Goal: Task Accomplishment & Management: Manage account settings

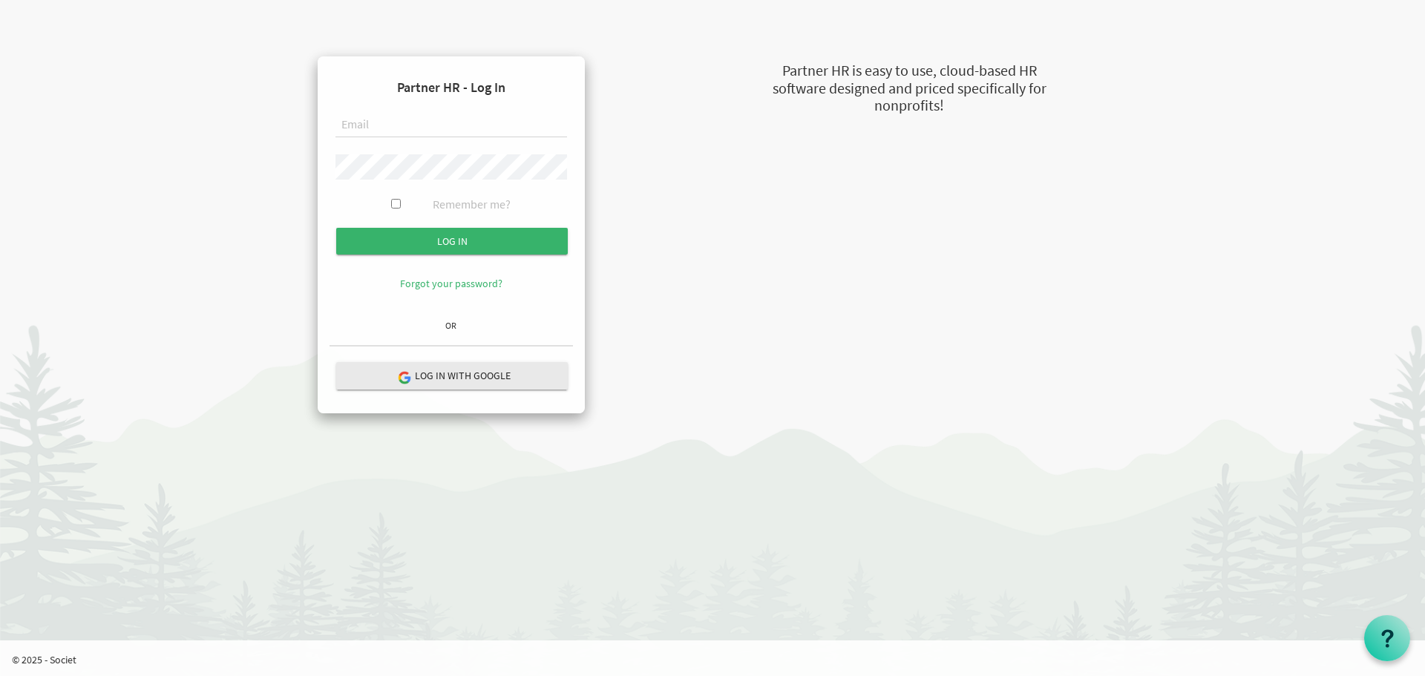
click at [383, 127] on input "text" at bounding box center [450, 125] width 231 height 25
click at [387, 124] on input "text" at bounding box center [450, 125] width 231 height 25
paste input "[EMAIL_ADDRESS][DOMAIN_NAME]"
type input "[EMAIL_ADDRESS][DOMAIN_NAME]"
click at [452, 242] on input "Log in" at bounding box center [451, 241] width 231 height 27
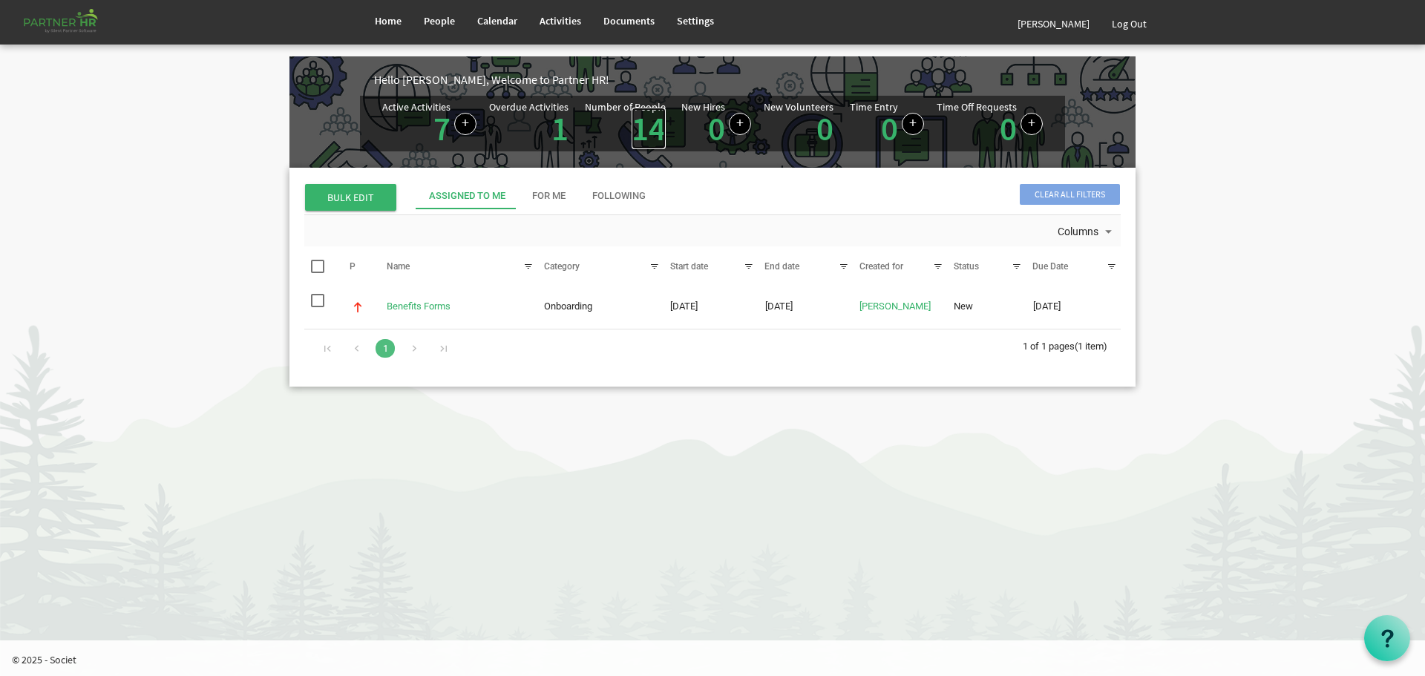
click at [642, 125] on link "14" at bounding box center [648, 129] width 34 height 42
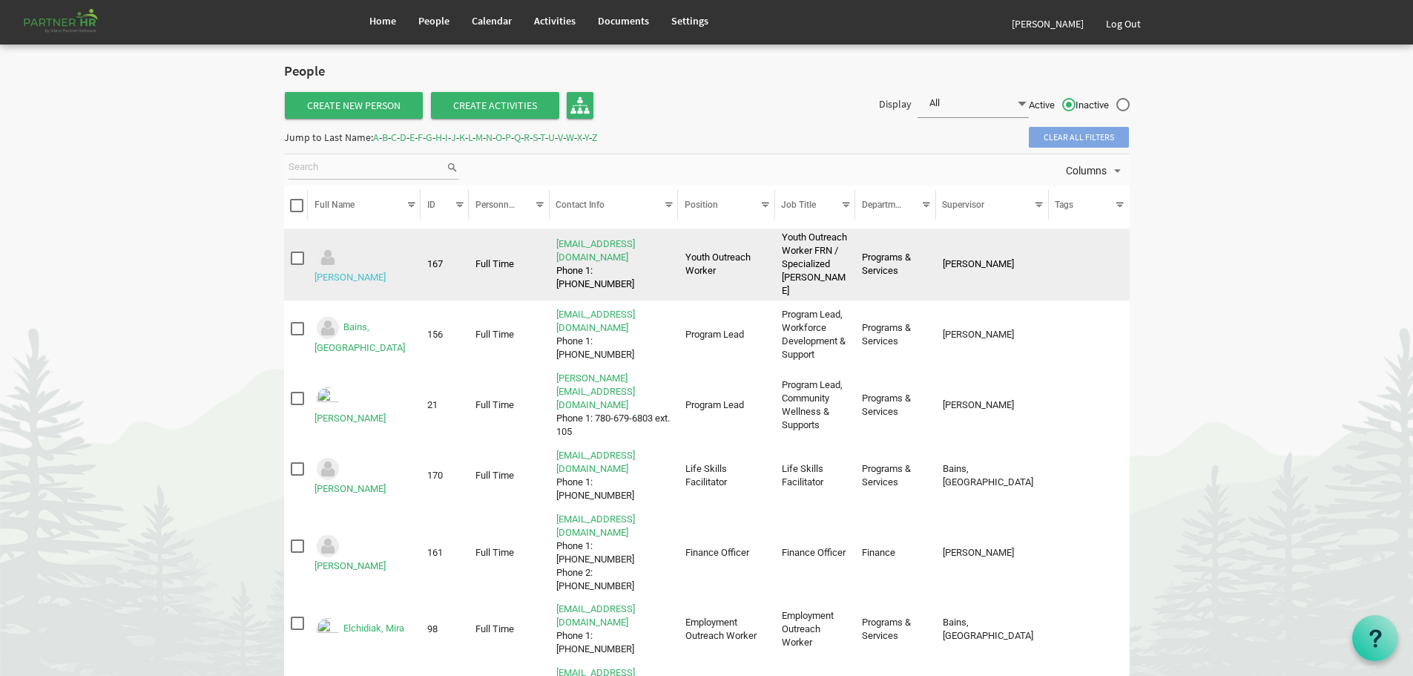
click at [373, 272] on link "[PERSON_NAME]" at bounding box center [350, 277] width 71 height 11
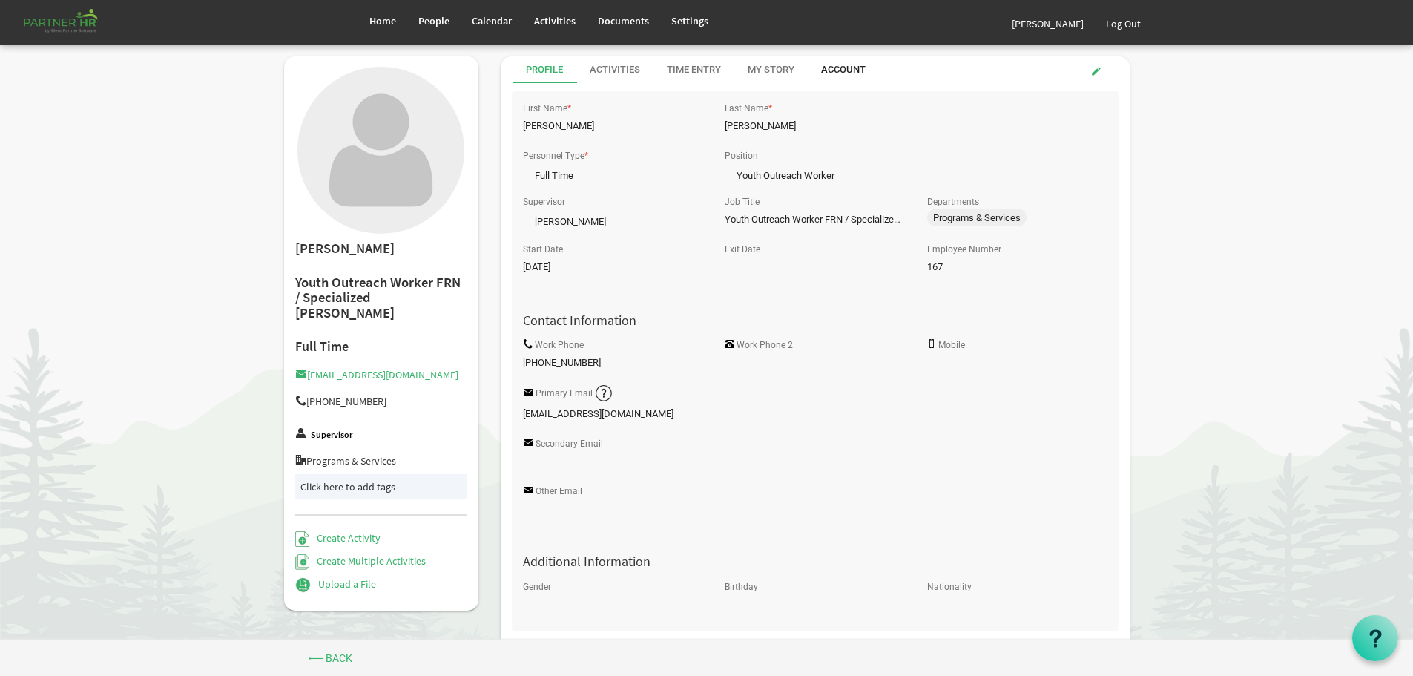
click at [842, 67] on div "Account" at bounding box center [843, 70] width 45 height 14
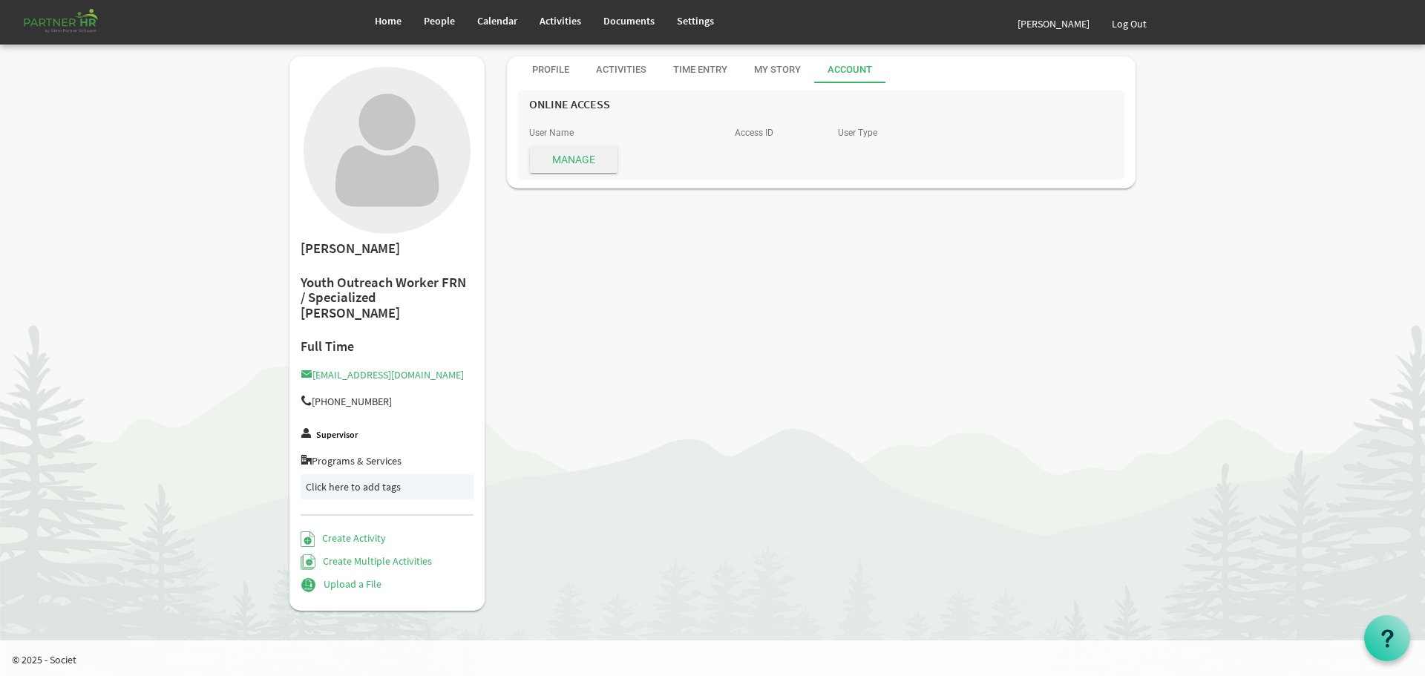
click at [569, 154] on span "Manage" at bounding box center [574, 159] width 88 height 27
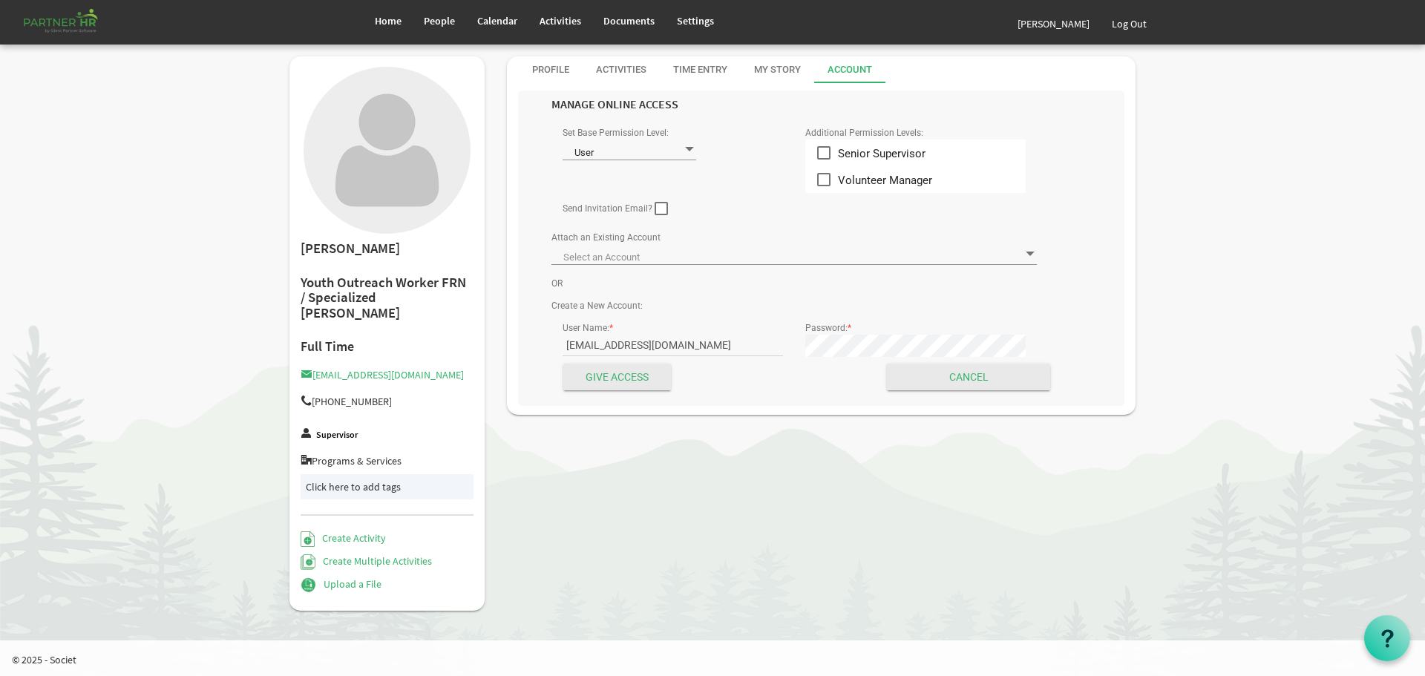
click at [660, 207] on span at bounding box center [660, 208] width 13 height 13
click at [655, 203] on input "checkbox" at bounding box center [654, 203] width 1 height 1
checkbox input "true"
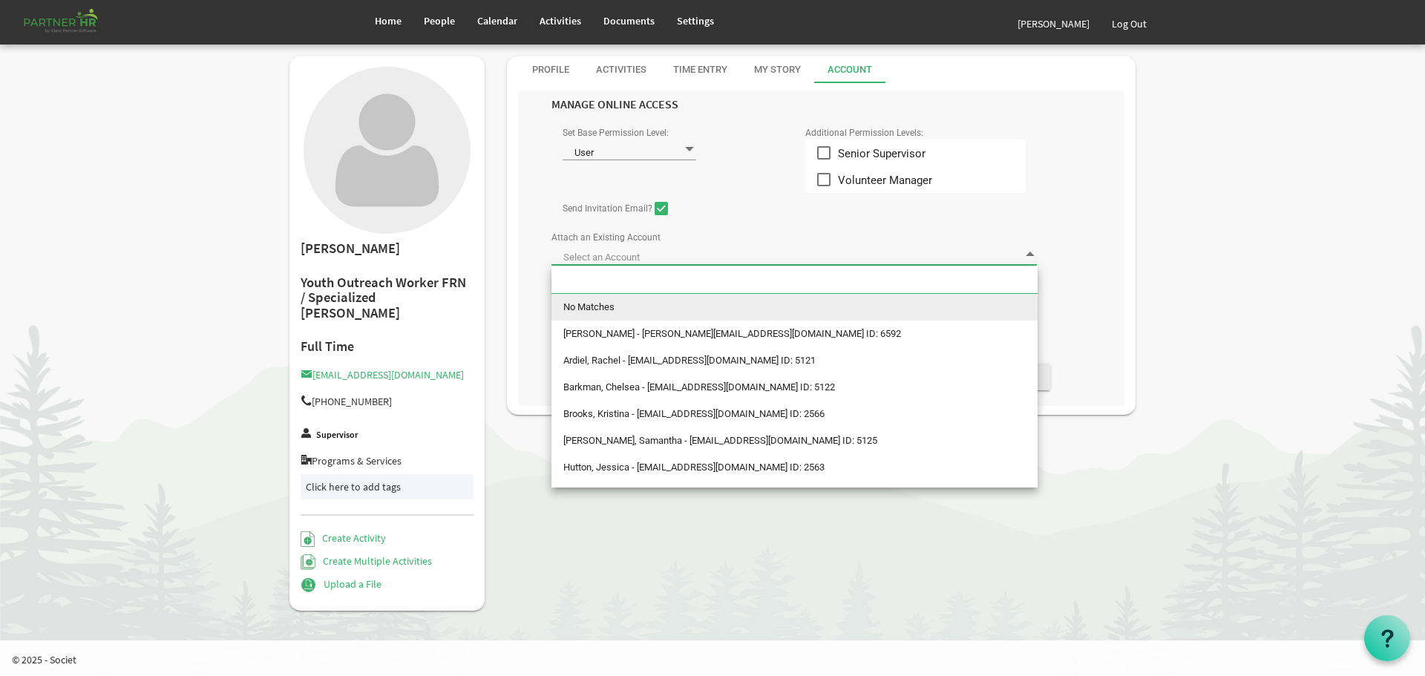
click at [1030, 252] on span at bounding box center [1029, 254] width 13 height 14
click at [802, 237] on div "Attach an Existing Account" at bounding box center [794, 250] width 508 height 46
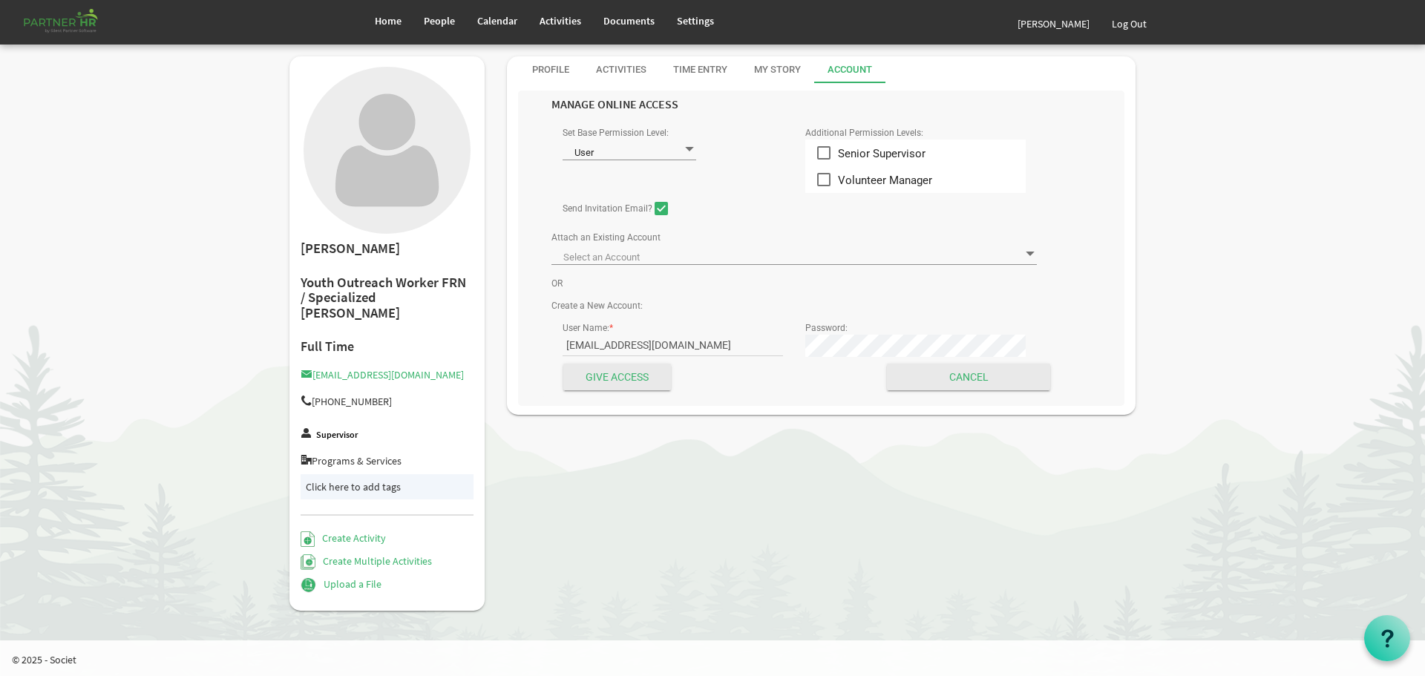
click at [769, 350] on div "User Name: * megana@theopendoors.ca Password: *" at bounding box center [794, 340] width 508 height 45
click at [617, 369] on input "Give Access" at bounding box center [617, 377] width 108 height 27
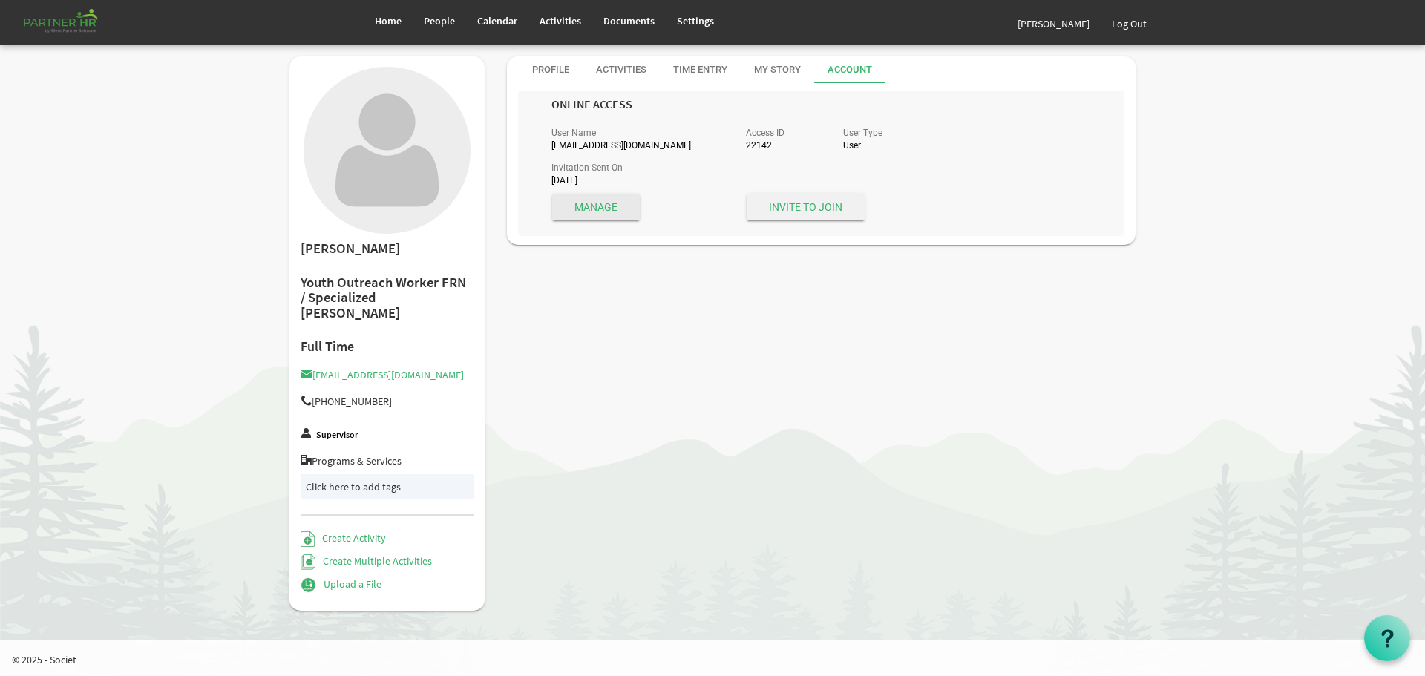
click at [804, 203] on span "Invite to Join" at bounding box center [805, 207] width 118 height 27
click at [392, 21] on span "Home" at bounding box center [388, 20] width 27 height 13
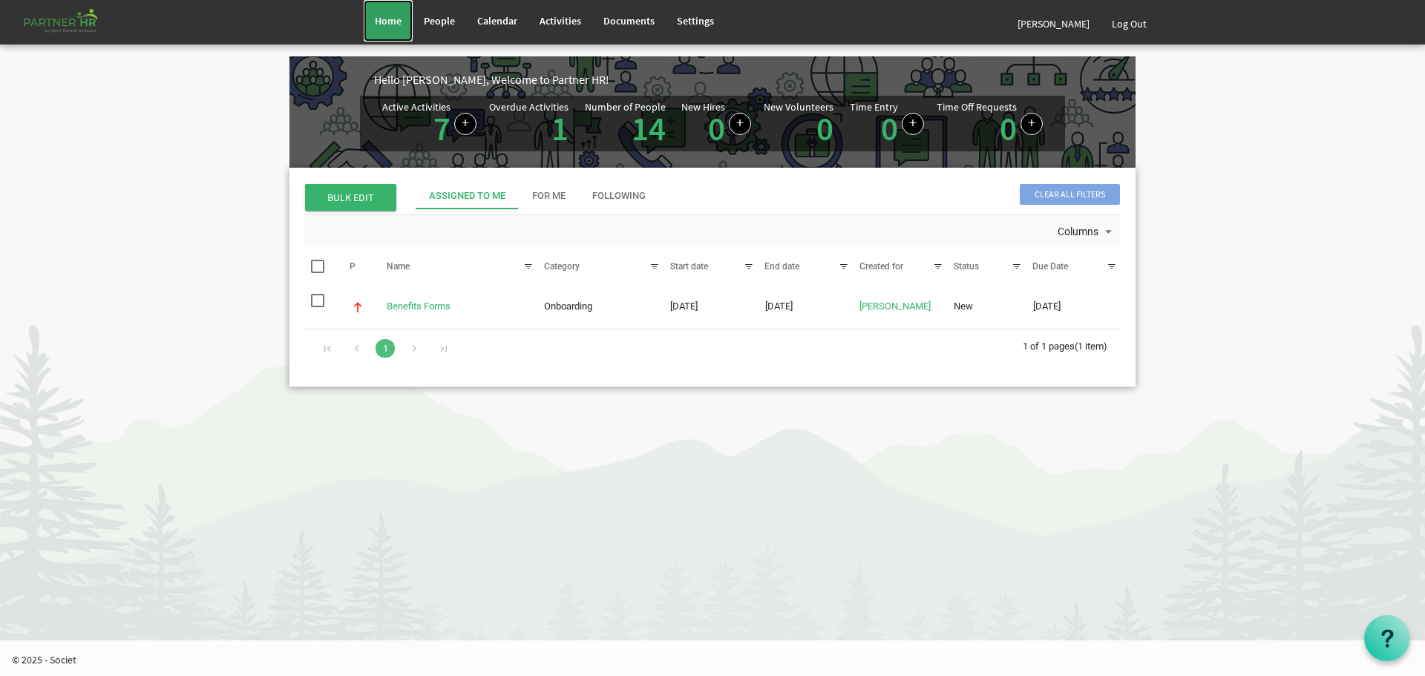
click at [389, 19] on span "Home" at bounding box center [388, 20] width 27 height 13
click at [1137, 24] on link "Log Out" at bounding box center [1128, 24] width 57 height 42
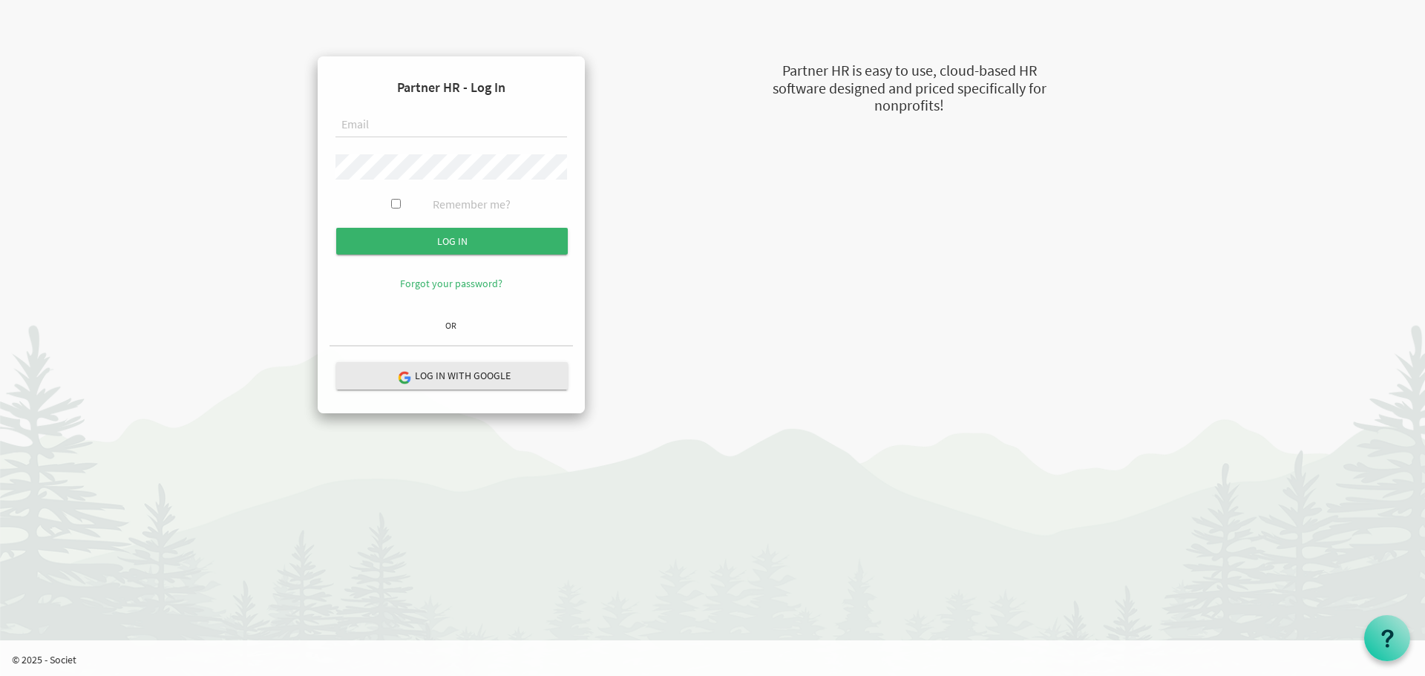
click at [166, 72] on body "Partner HR - Log In Remember me? Log in OR" at bounding box center [712, 214] width 1425 height 428
click at [407, 126] on input "text" at bounding box center [450, 125] width 231 height 25
click at [375, 122] on input "text" at bounding box center [450, 125] width 231 height 25
click at [380, 126] on input "text" at bounding box center [450, 125] width 231 height 25
paste input "fernandod@theopendoors.ca"
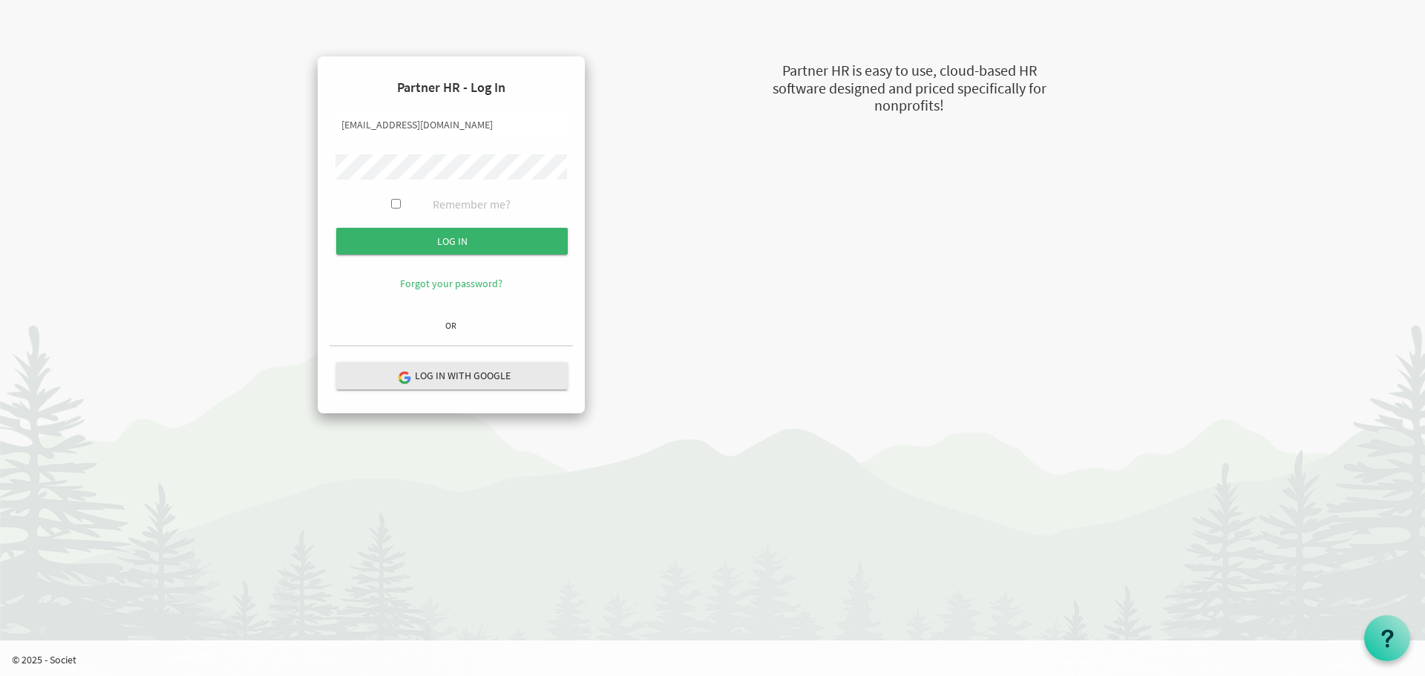
type input "fernandod@theopendoors.ca"
click at [441, 238] on input "Log in" at bounding box center [451, 241] width 231 height 27
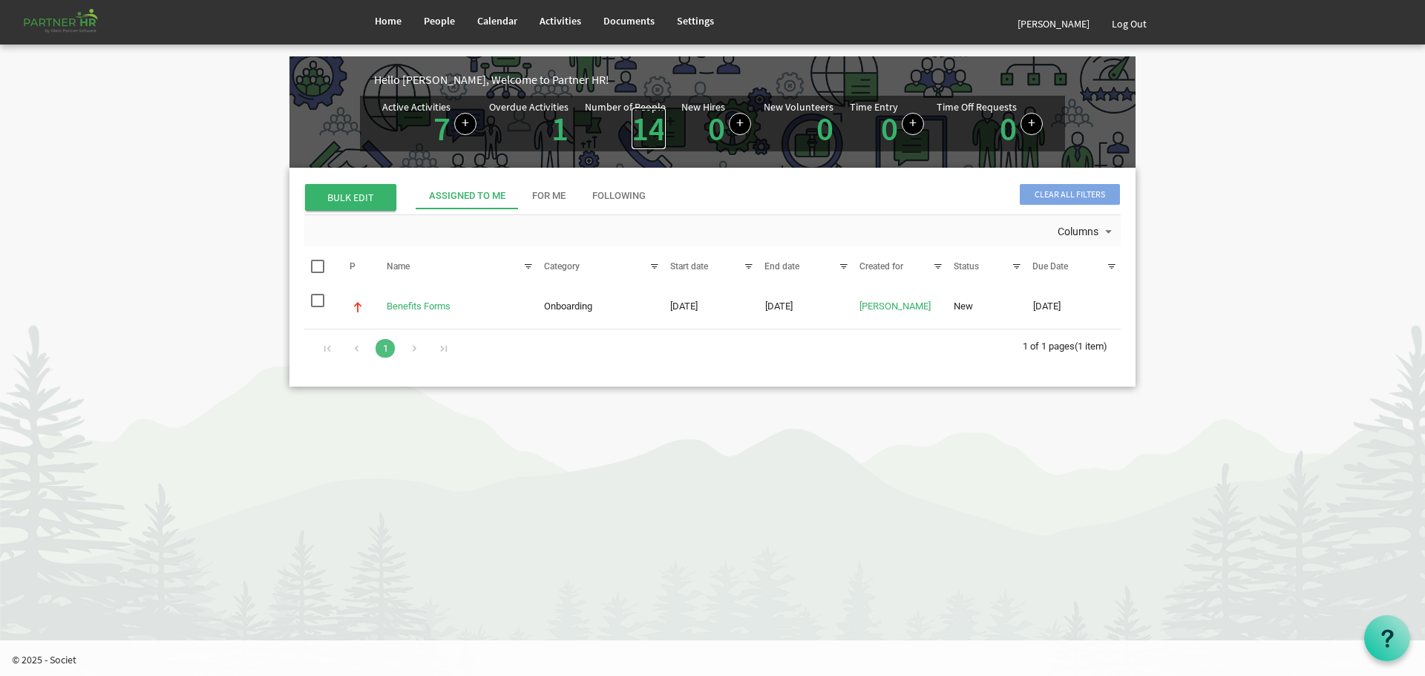
click at [649, 125] on link "14" at bounding box center [648, 129] width 34 height 42
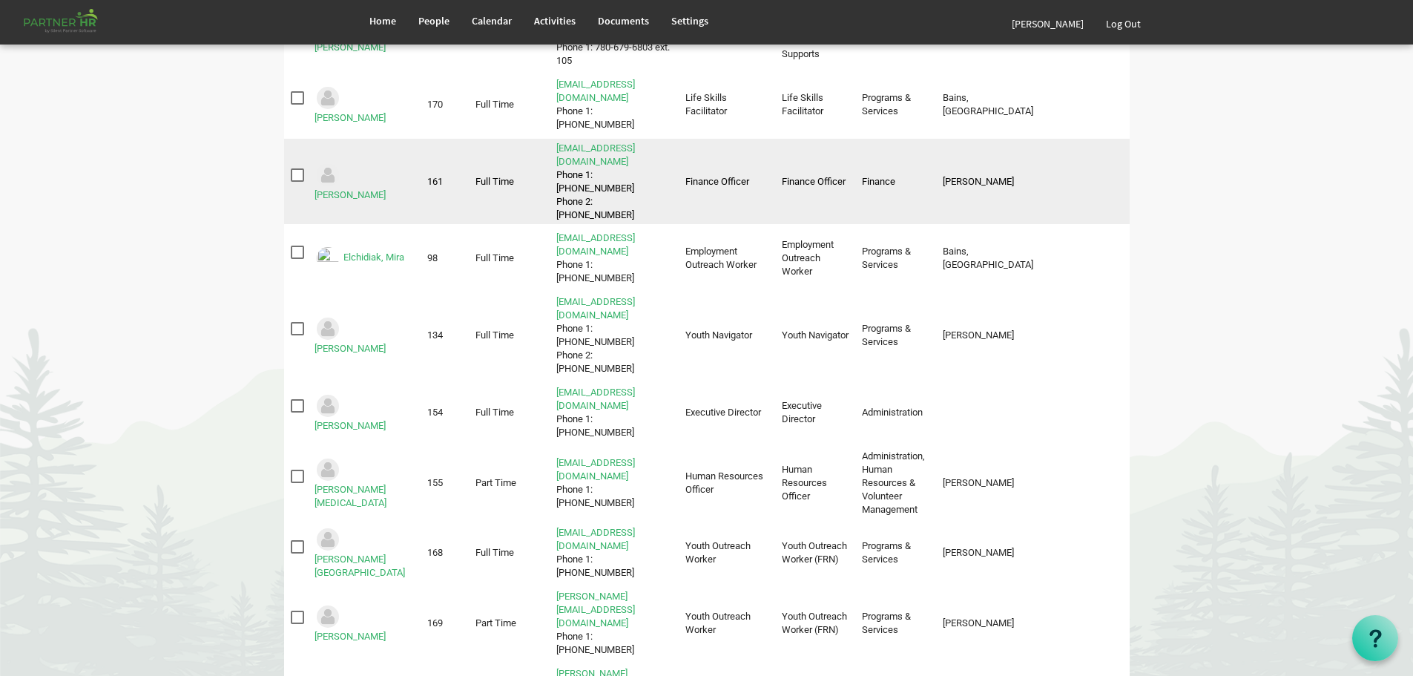
scroll to position [445, 0]
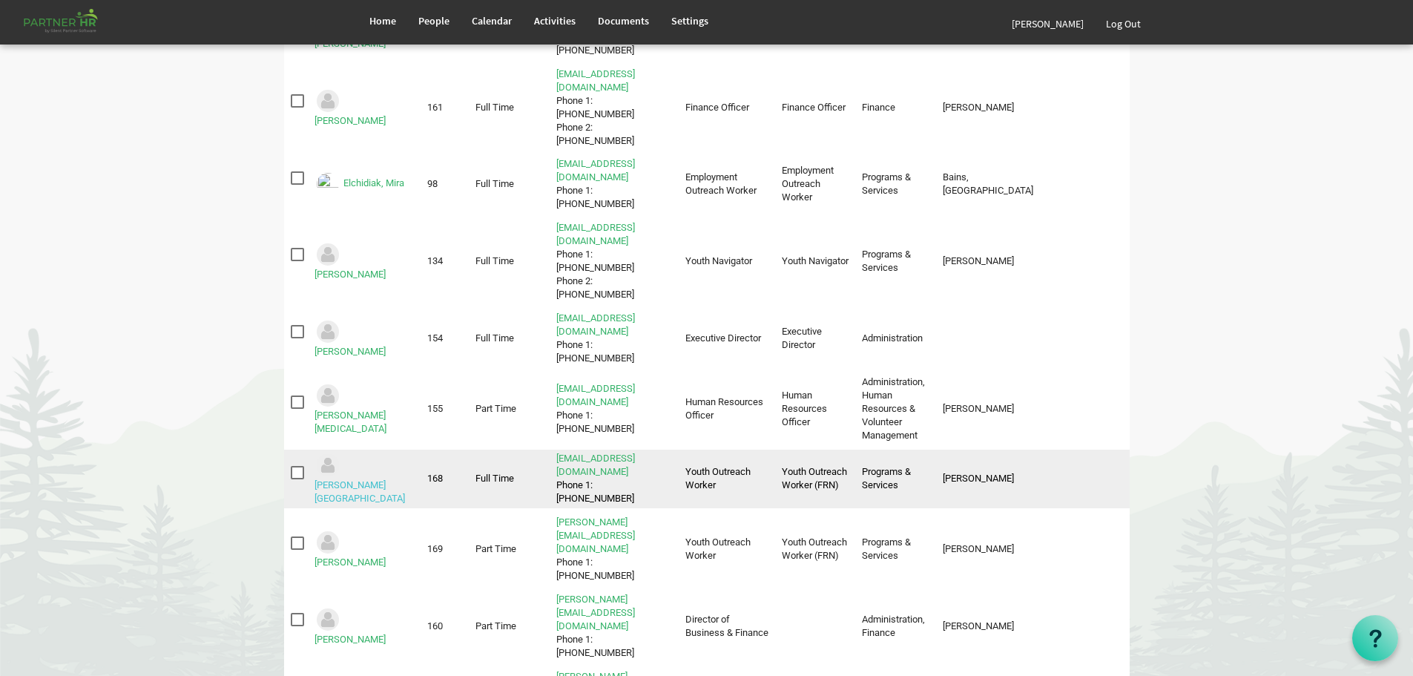
click at [376, 479] on link "[PERSON_NAME][GEOGRAPHIC_DATA]" at bounding box center [360, 491] width 91 height 24
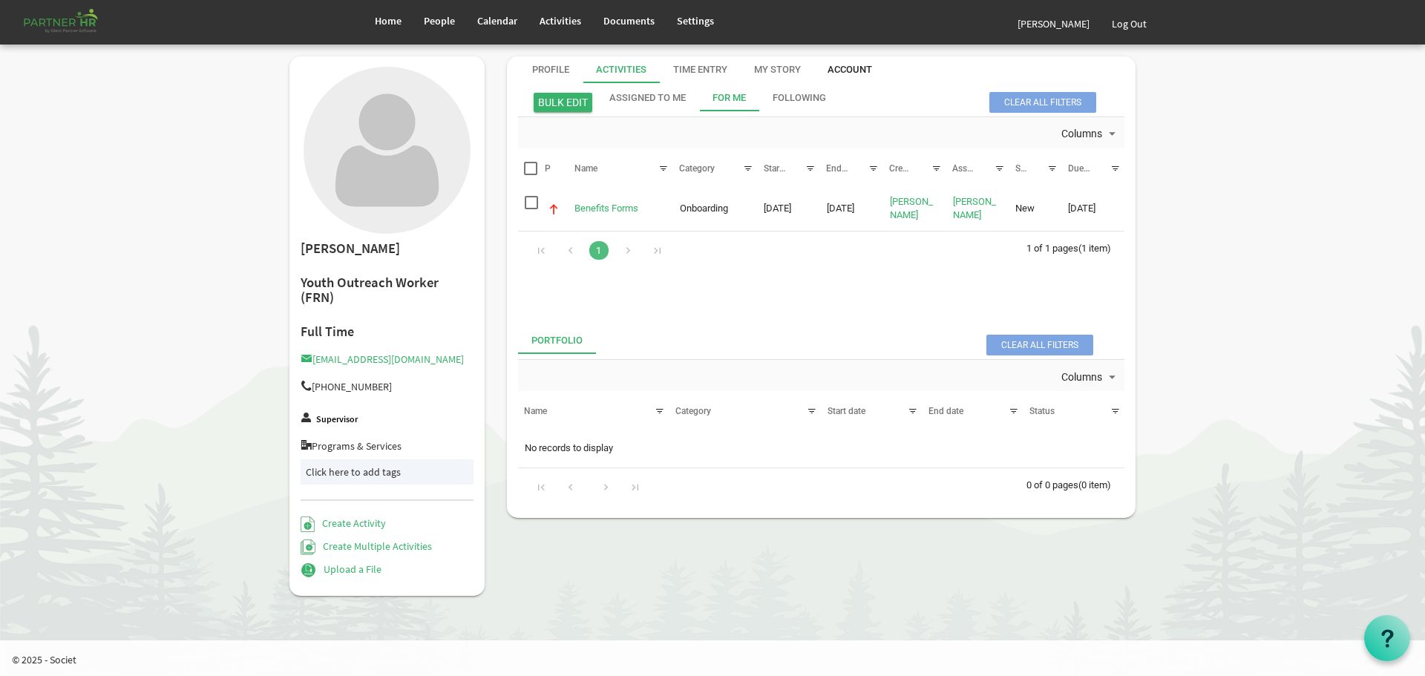
click at [849, 67] on div "Account" at bounding box center [849, 70] width 45 height 14
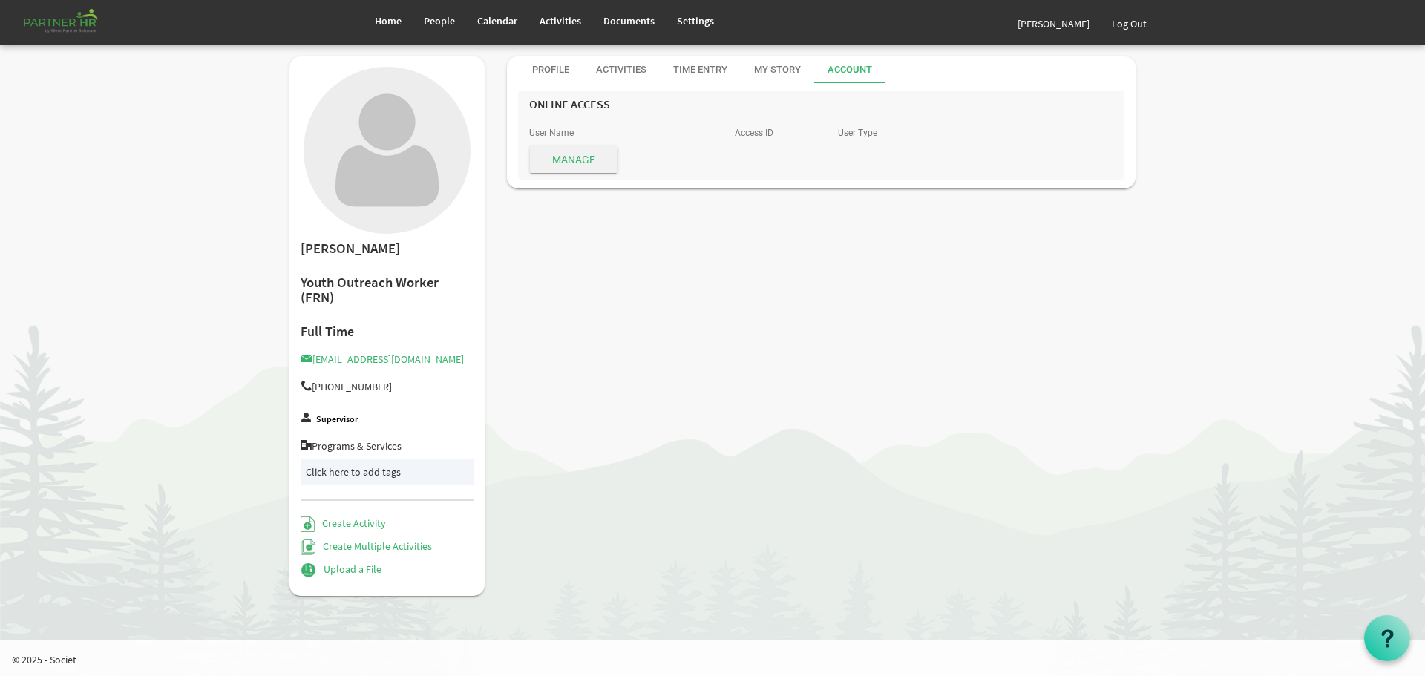
click at [571, 153] on span "Manage" at bounding box center [574, 159] width 88 height 27
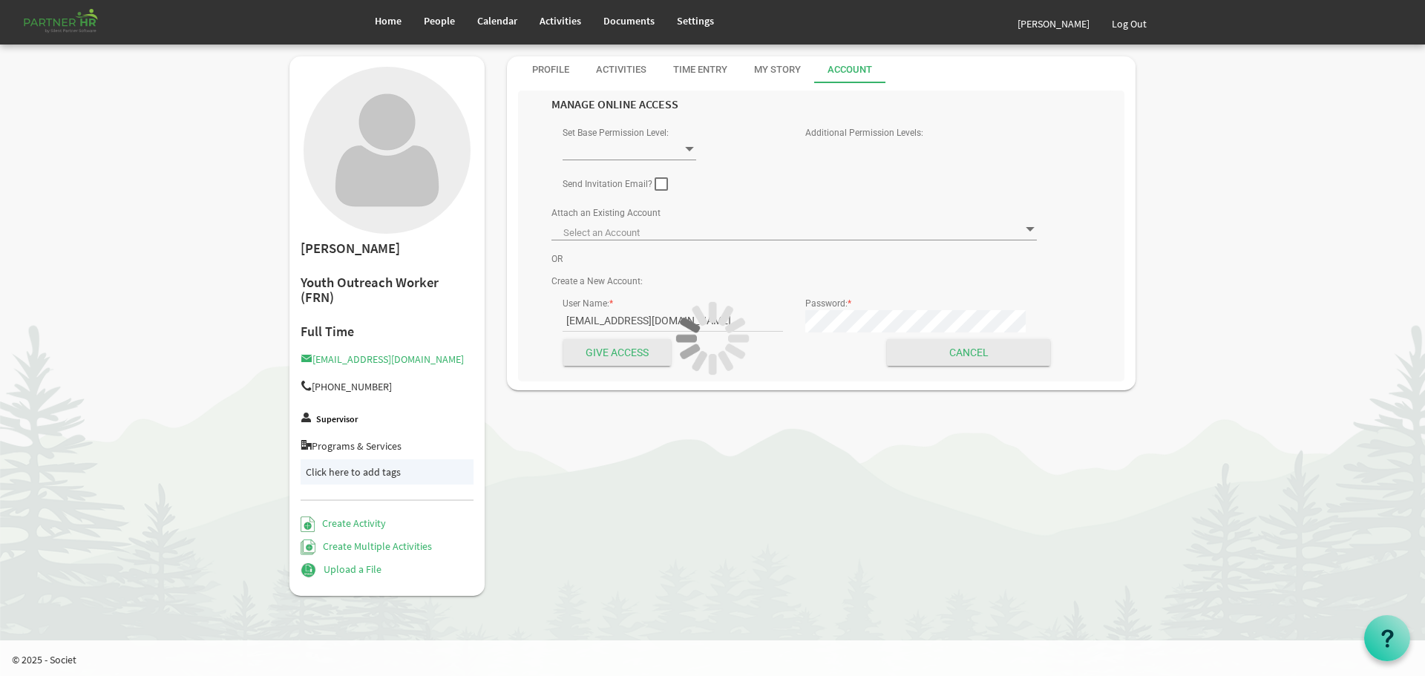
type input "User"
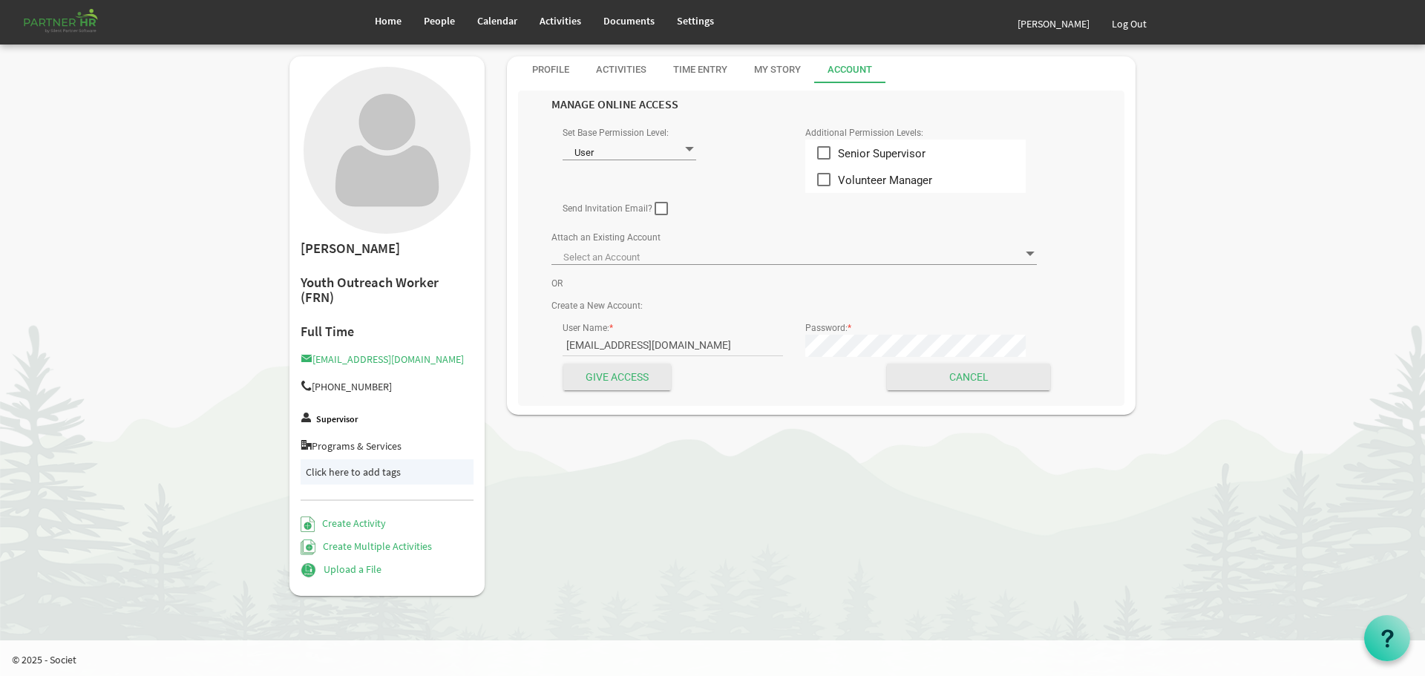
click at [660, 209] on span at bounding box center [660, 208] width 13 height 13
click at [655, 203] on input "checkbox" at bounding box center [654, 203] width 1 height 1
checkbox input "true"
click at [1017, 253] on span at bounding box center [794, 254] width 486 height 21
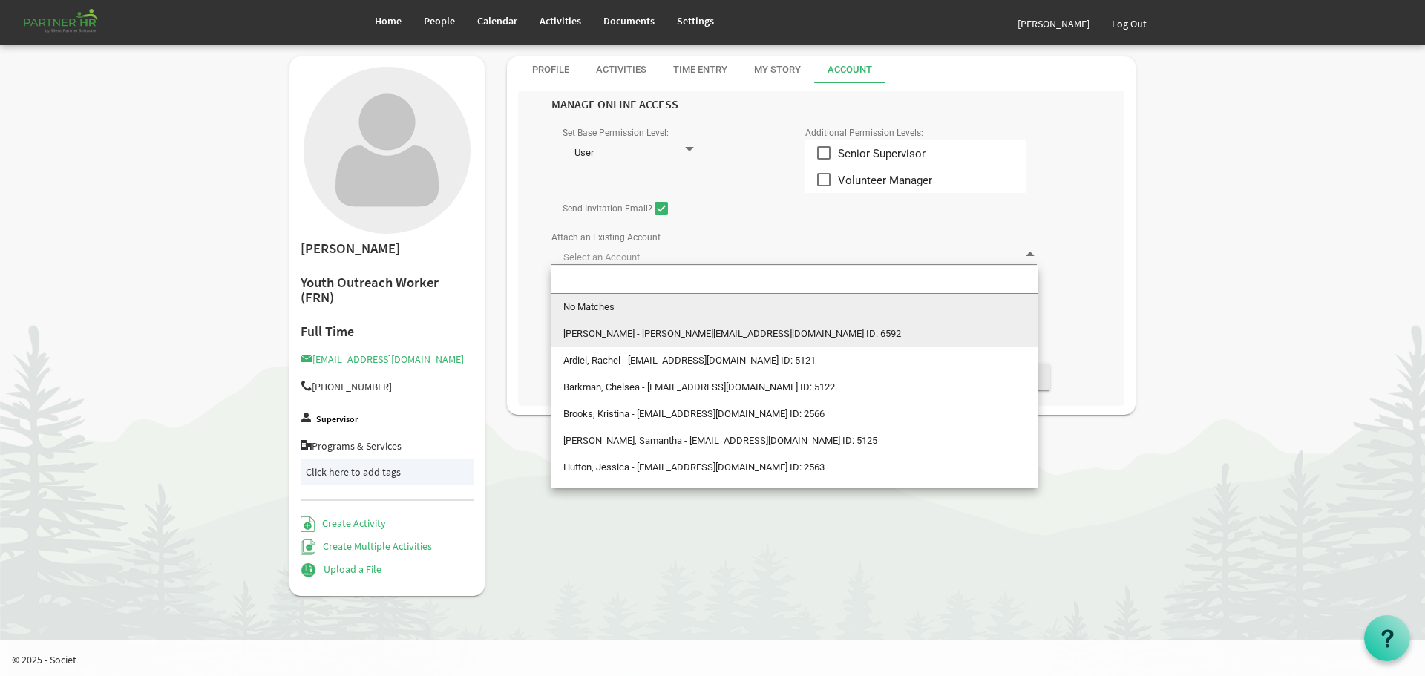
drag, startPoint x: 674, startPoint y: 330, endPoint x: 778, endPoint y: 240, distance: 138.3
click at [778, 240] on div "Attach an Existing Account" at bounding box center [794, 250] width 508 height 46
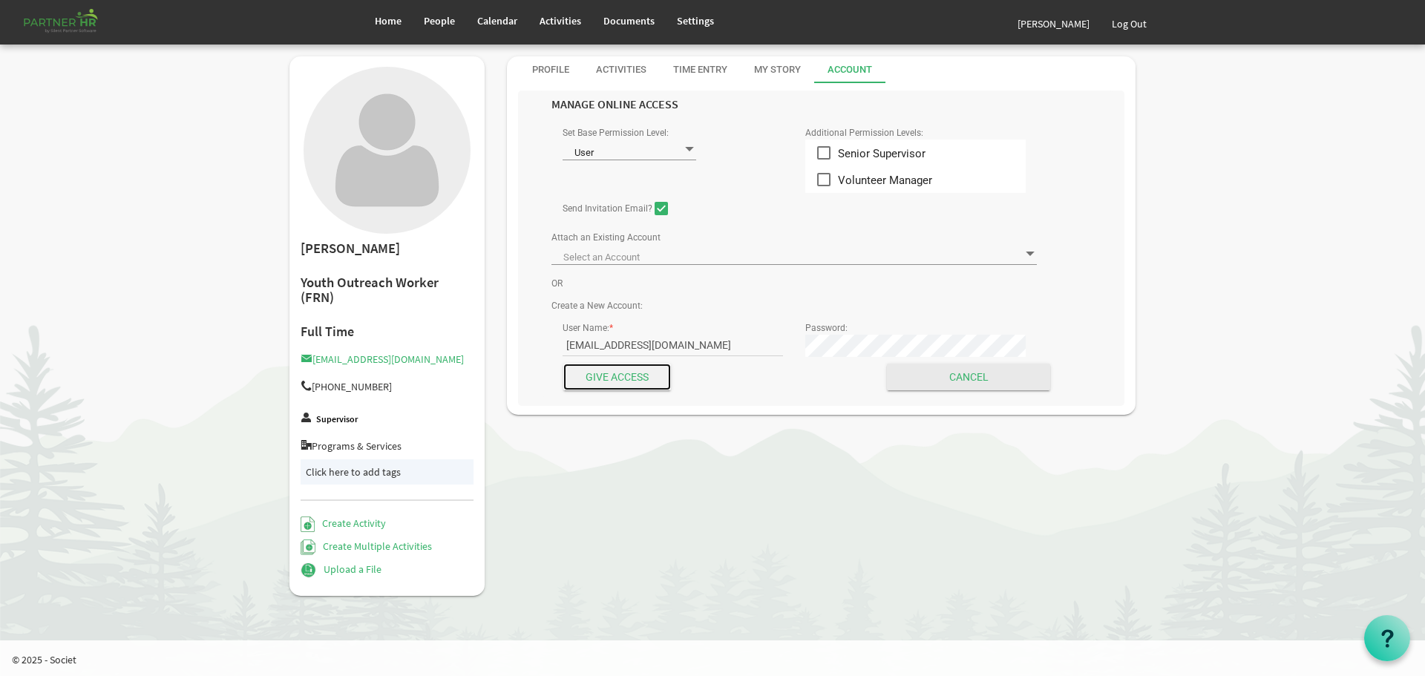
click at [617, 372] on input "Give Access" at bounding box center [617, 377] width 108 height 27
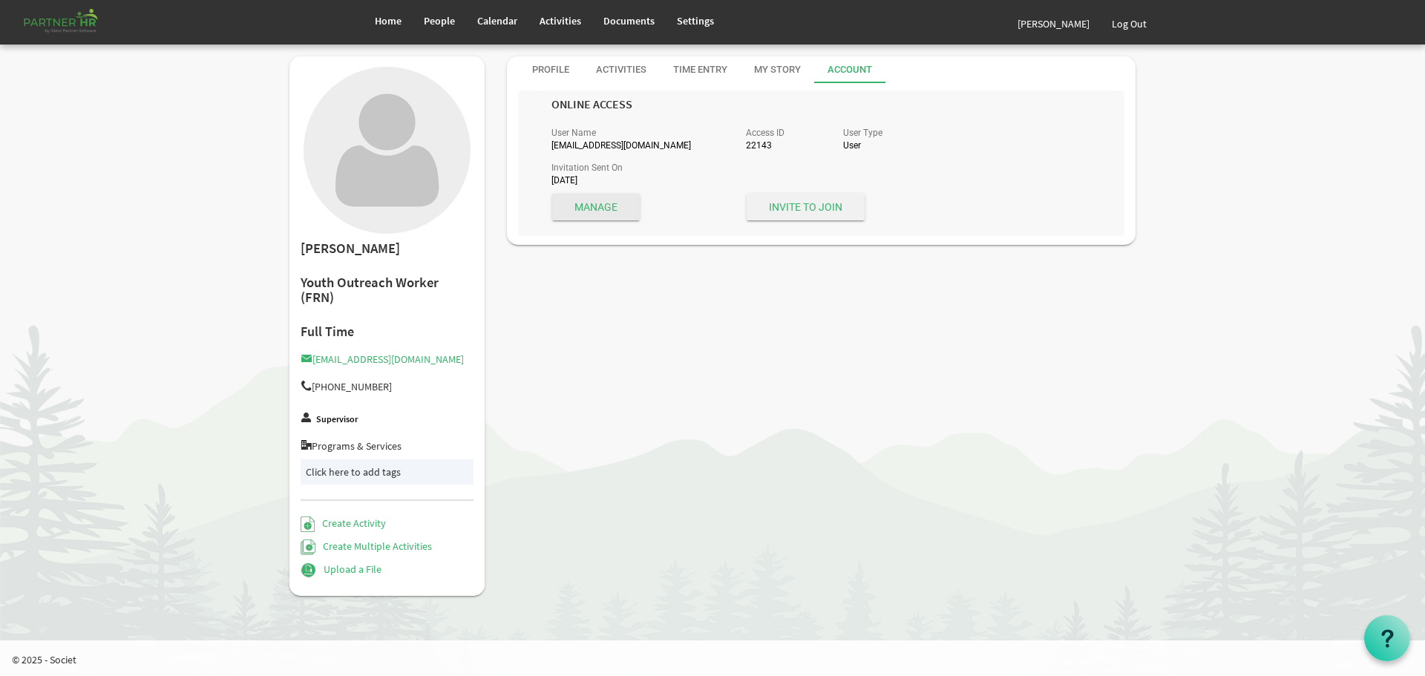
click at [795, 200] on span "Invite to Join" at bounding box center [805, 207] width 118 height 27
click at [381, 18] on span "Home" at bounding box center [388, 20] width 27 height 13
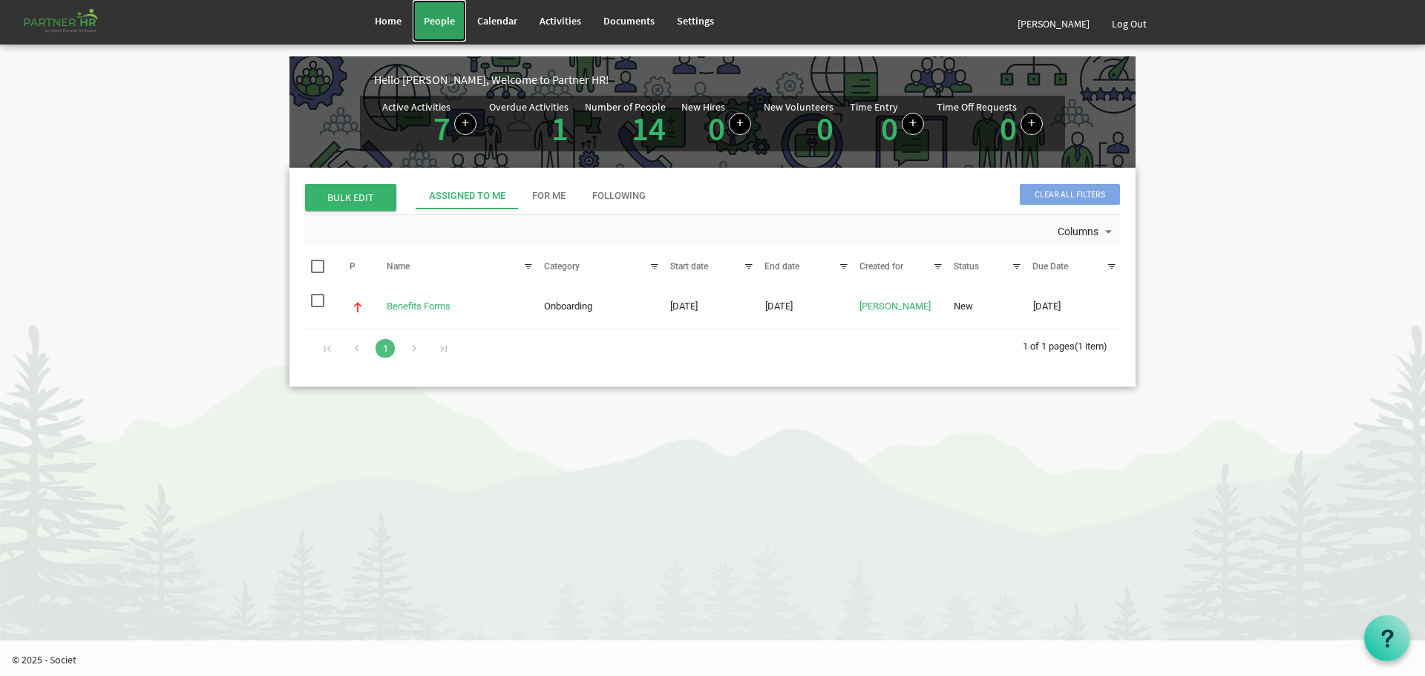
click at [438, 20] on span "People" at bounding box center [439, 20] width 31 height 13
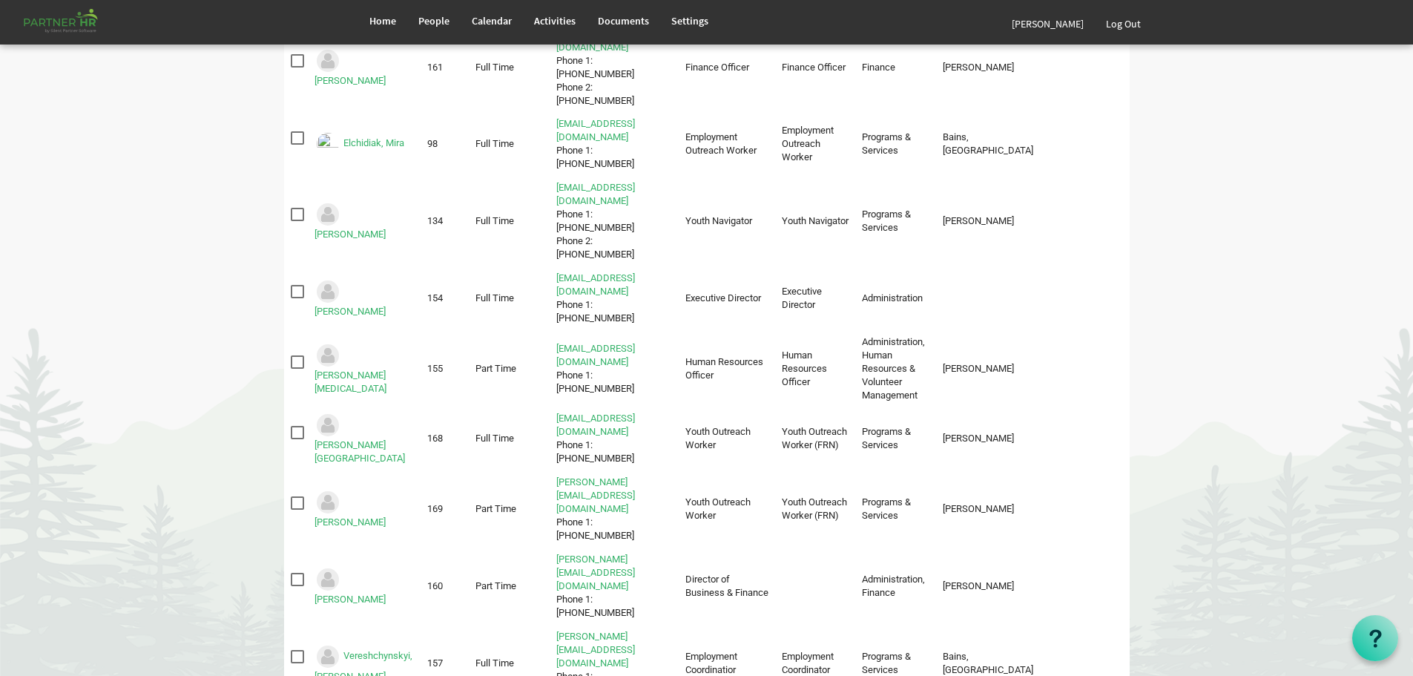
scroll to position [486, 0]
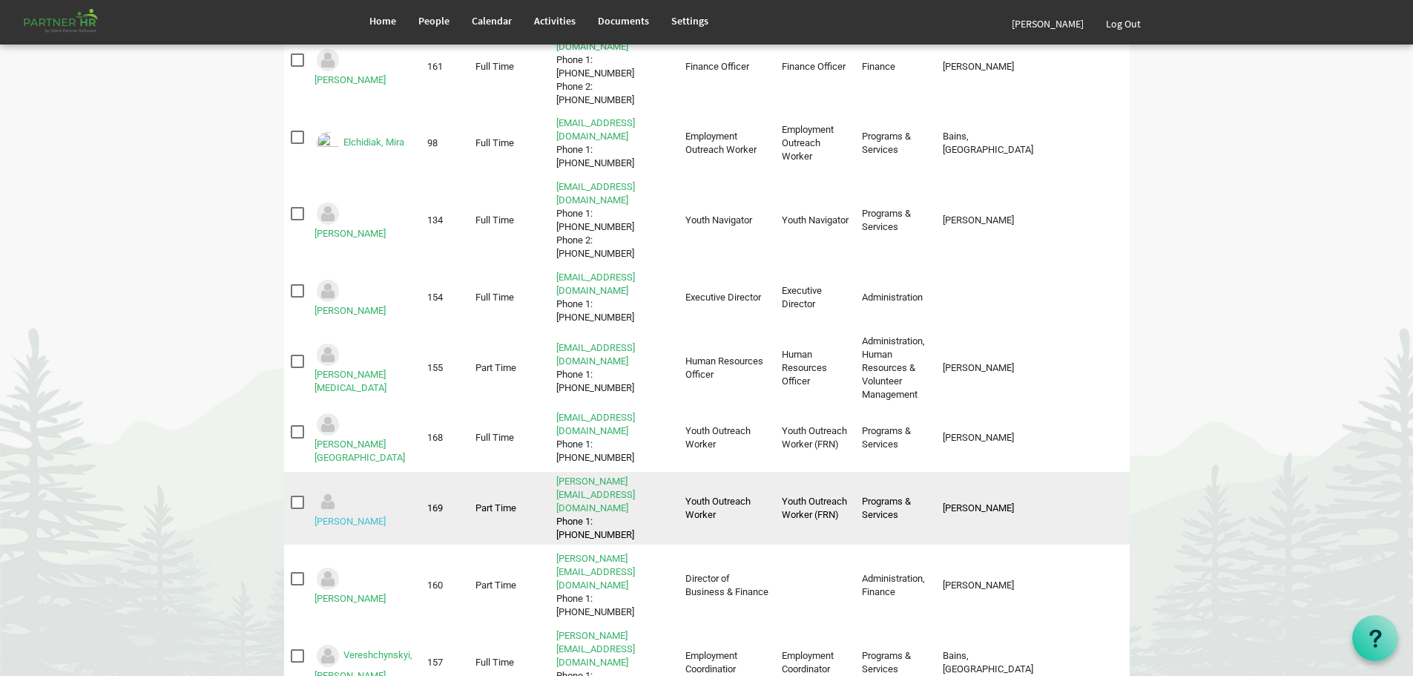
click at [377, 516] on link "[PERSON_NAME]" at bounding box center [350, 521] width 71 height 11
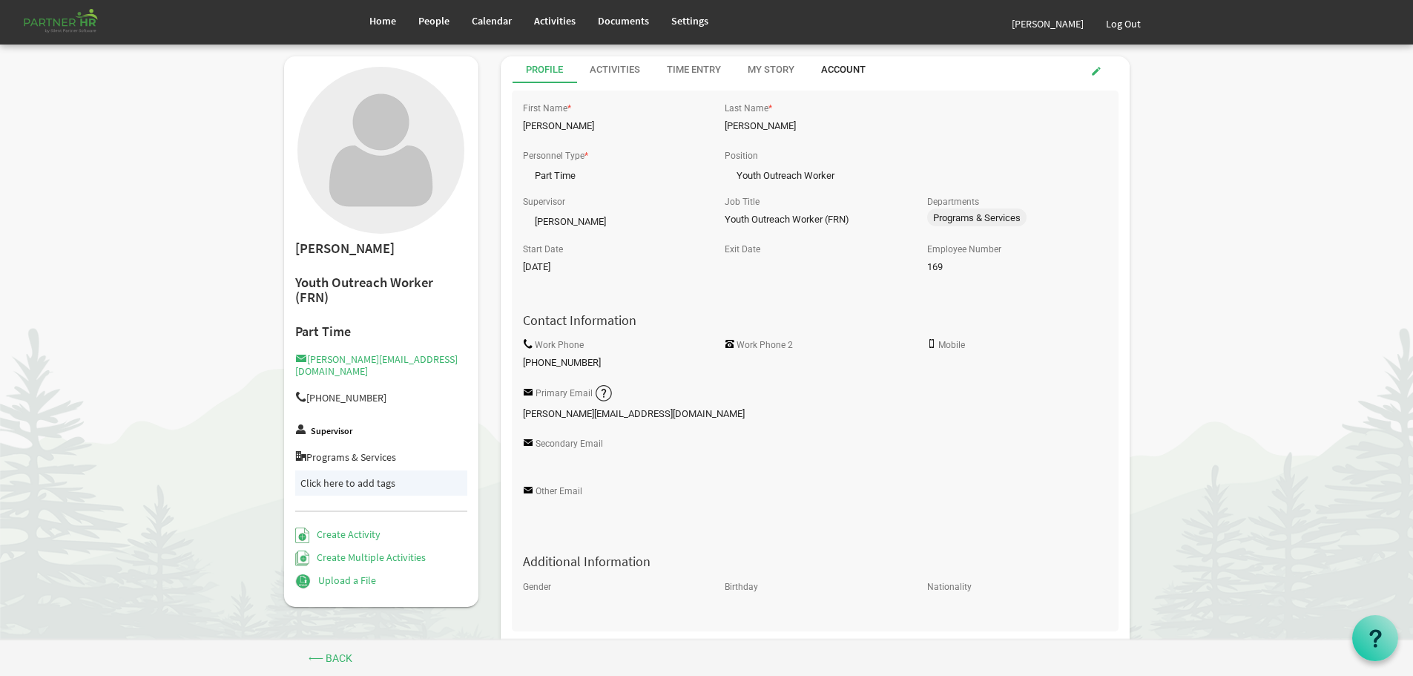
click at [841, 67] on div "Account" at bounding box center [843, 70] width 45 height 14
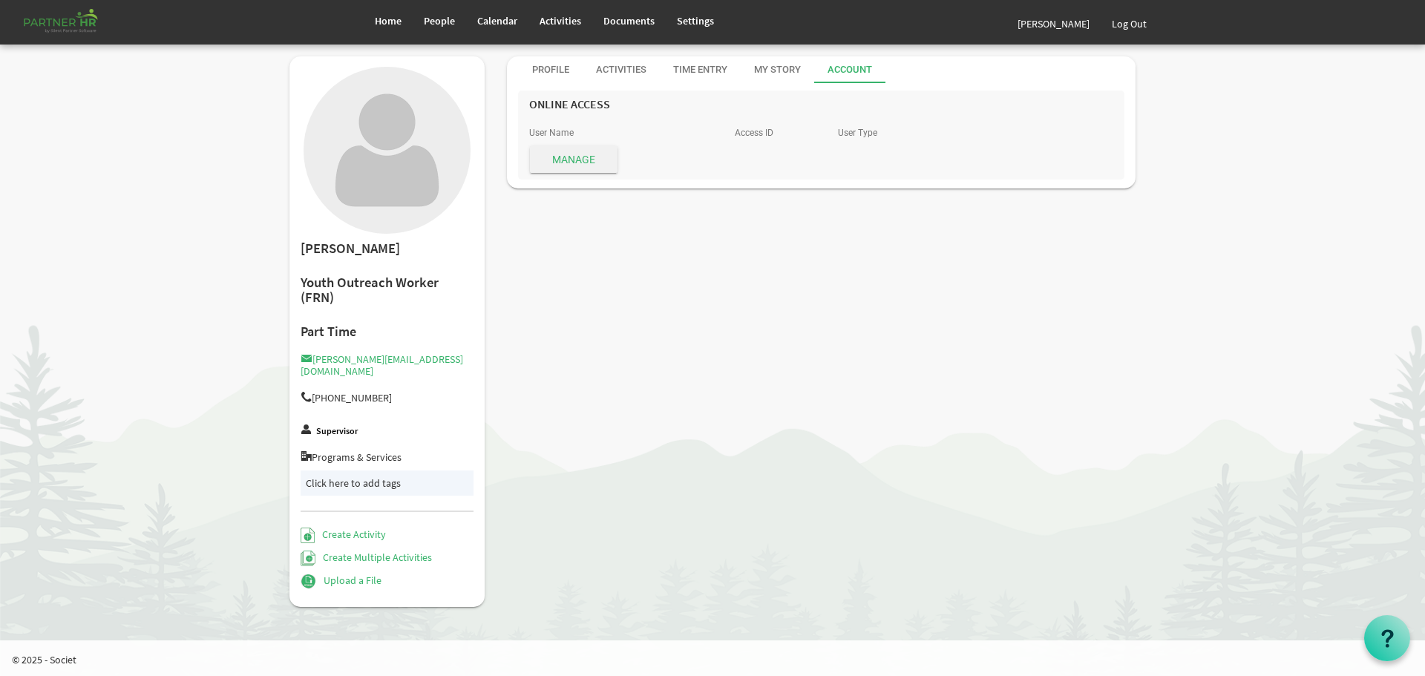
click at [566, 154] on span "Manage" at bounding box center [574, 159] width 88 height 27
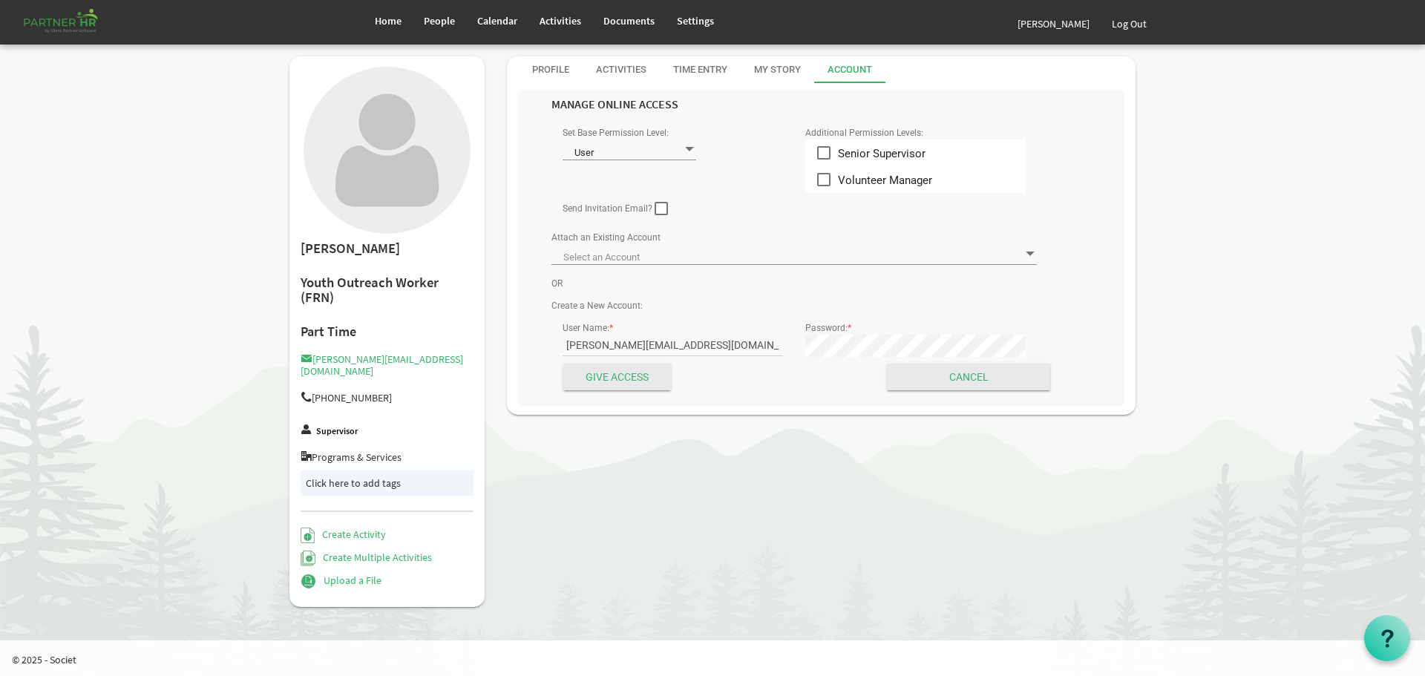
click at [658, 207] on span at bounding box center [660, 208] width 13 height 13
click at [655, 203] on input "checkbox" at bounding box center [654, 203] width 1 height 1
checkbox input "true"
click at [610, 372] on input "Give Access" at bounding box center [617, 377] width 108 height 27
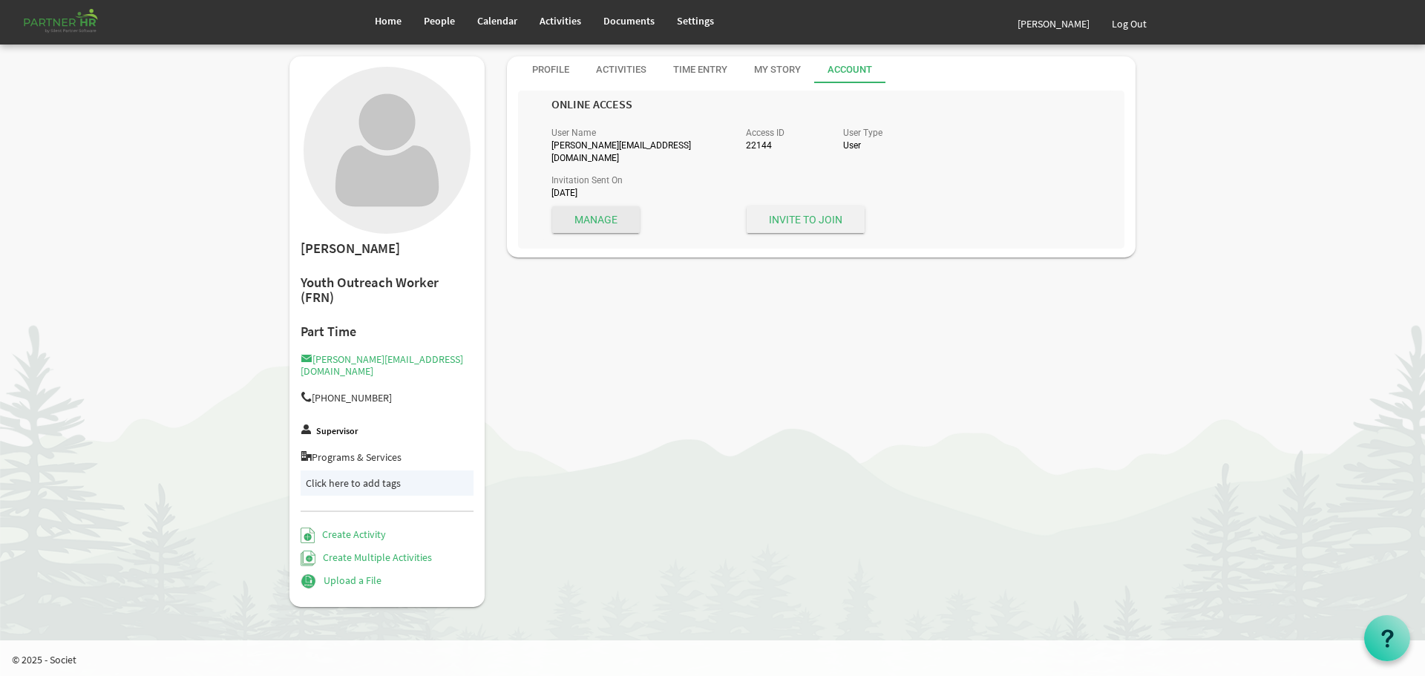
click at [804, 206] on span "Invite to Join" at bounding box center [805, 219] width 118 height 27
click at [551, 64] on div "Profile" at bounding box center [550, 70] width 37 height 14
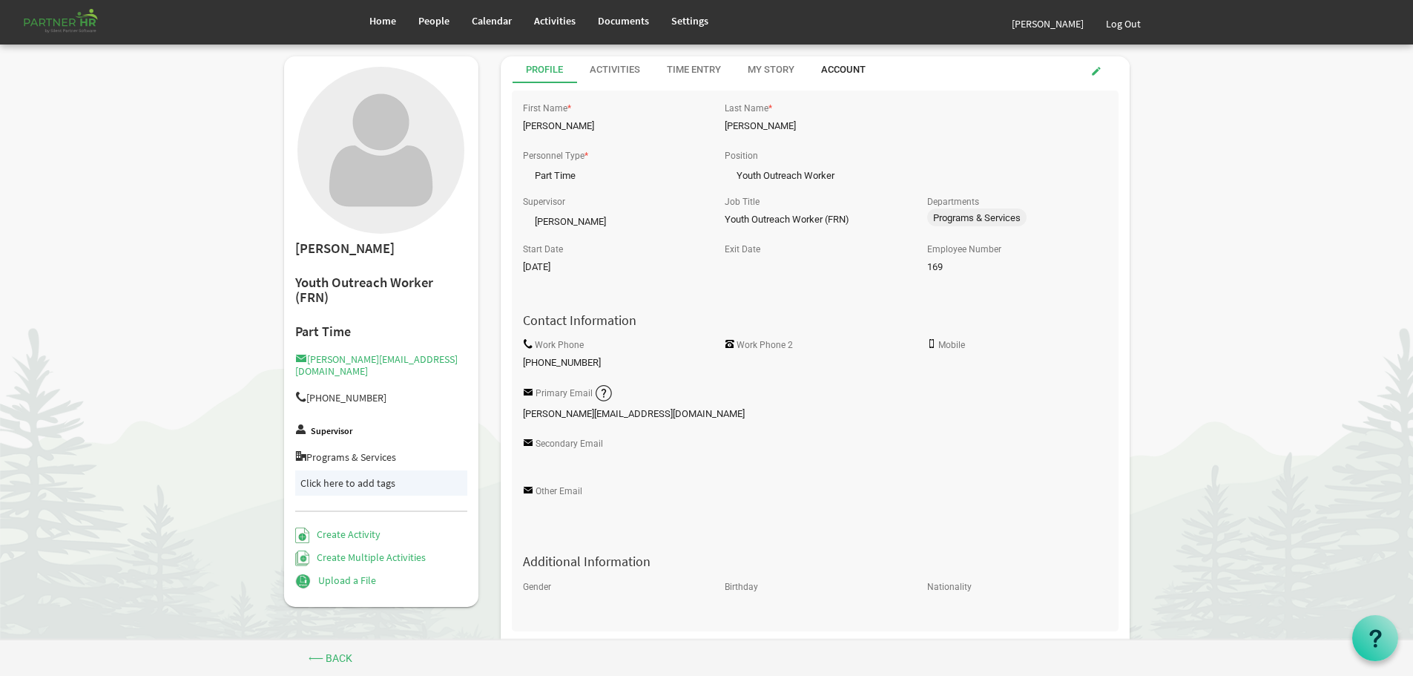
click at [844, 68] on div "Account" at bounding box center [843, 70] width 45 height 14
